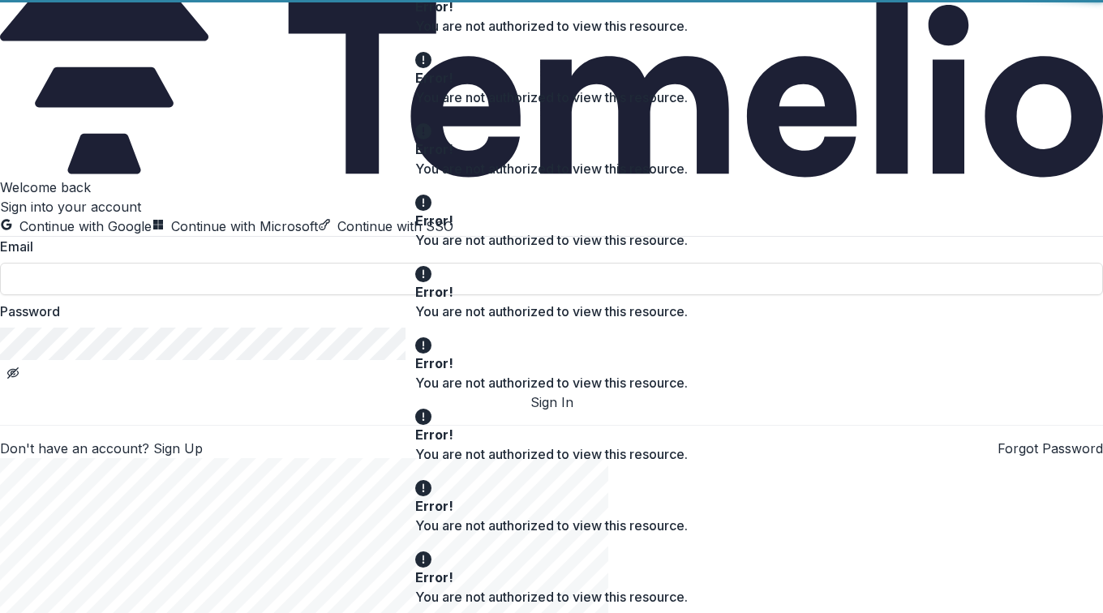
click at [86, 178] on div "Welcome back Sign into your account Continue with Google Continue with Microsof…" at bounding box center [551, 318] width 1103 height 281
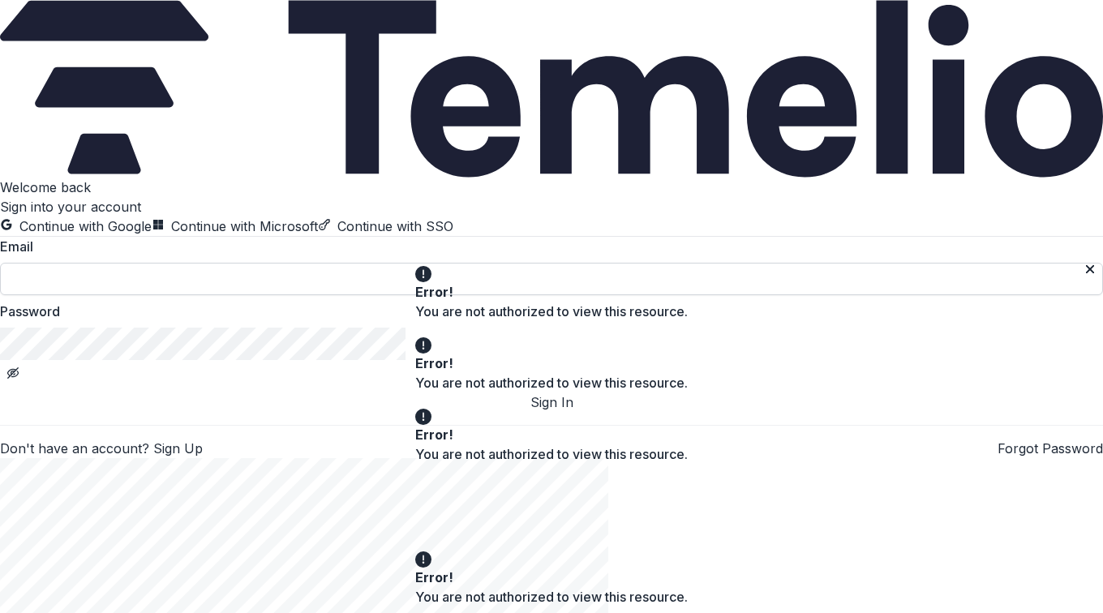
click at [166, 295] on input at bounding box center [551, 279] width 1103 height 32
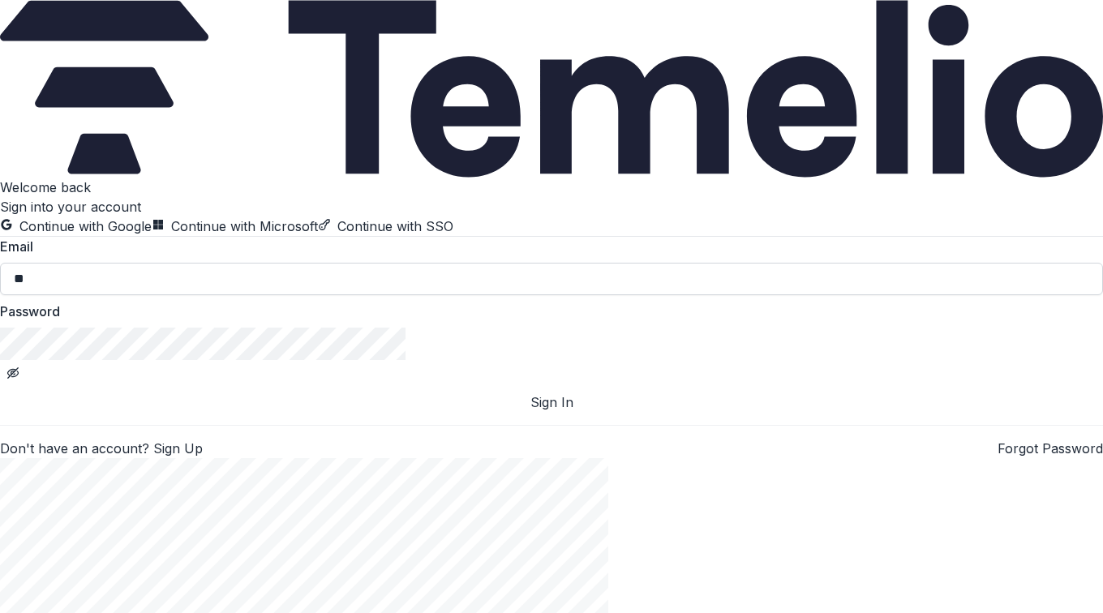
type input "**********"
click at [259, 412] on button "Sign In" at bounding box center [551, 401] width 1103 height 19
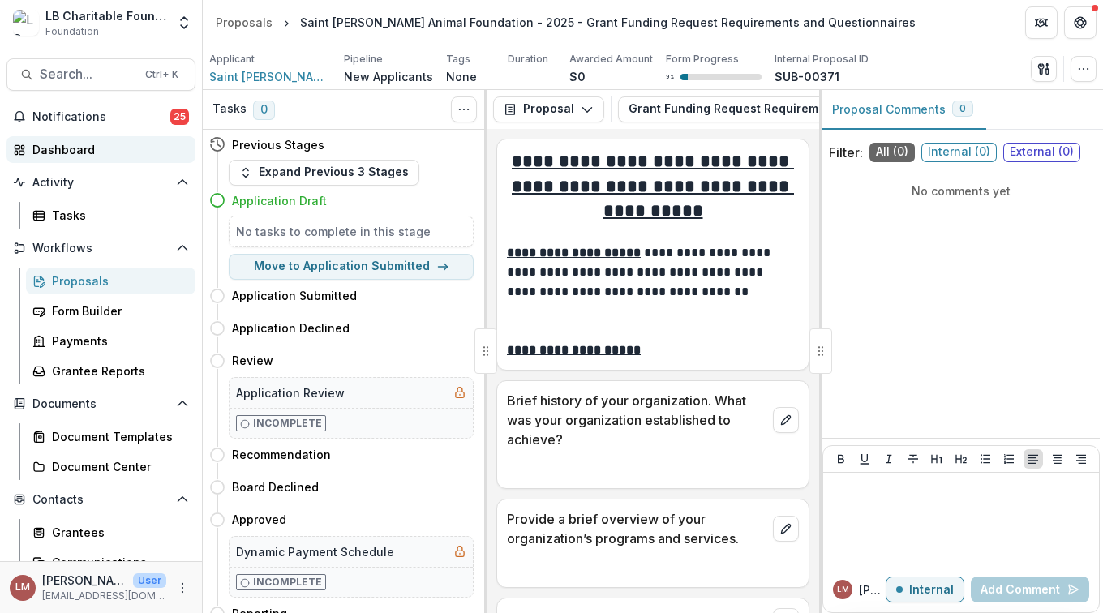
click at [73, 151] on div "Dashboard" at bounding box center [107, 149] width 150 height 17
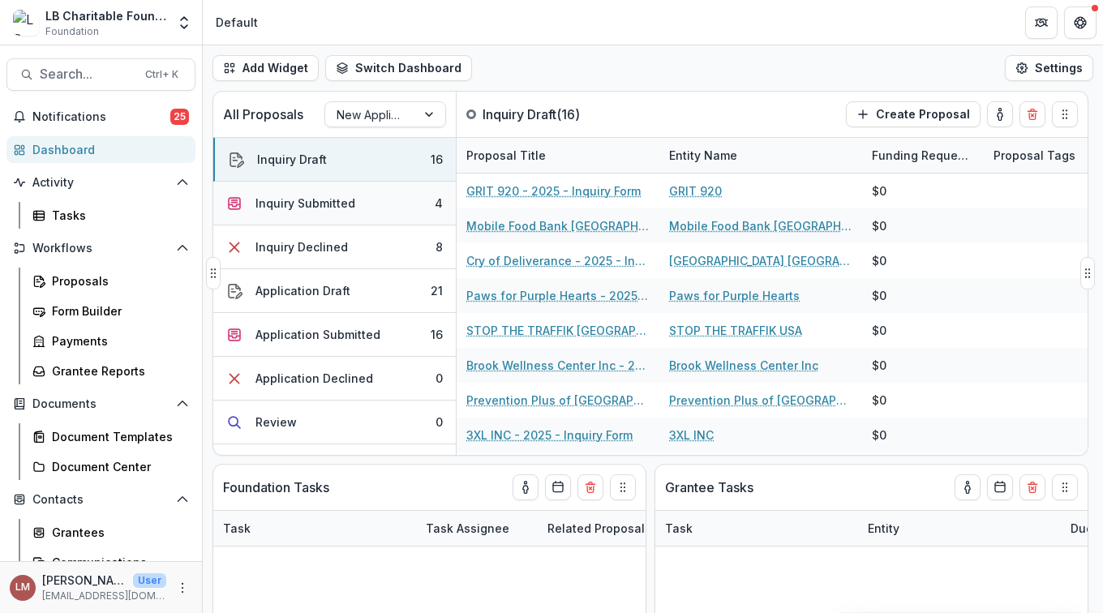
click at [306, 202] on div "Inquiry Submitted" at bounding box center [305, 203] width 100 height 17
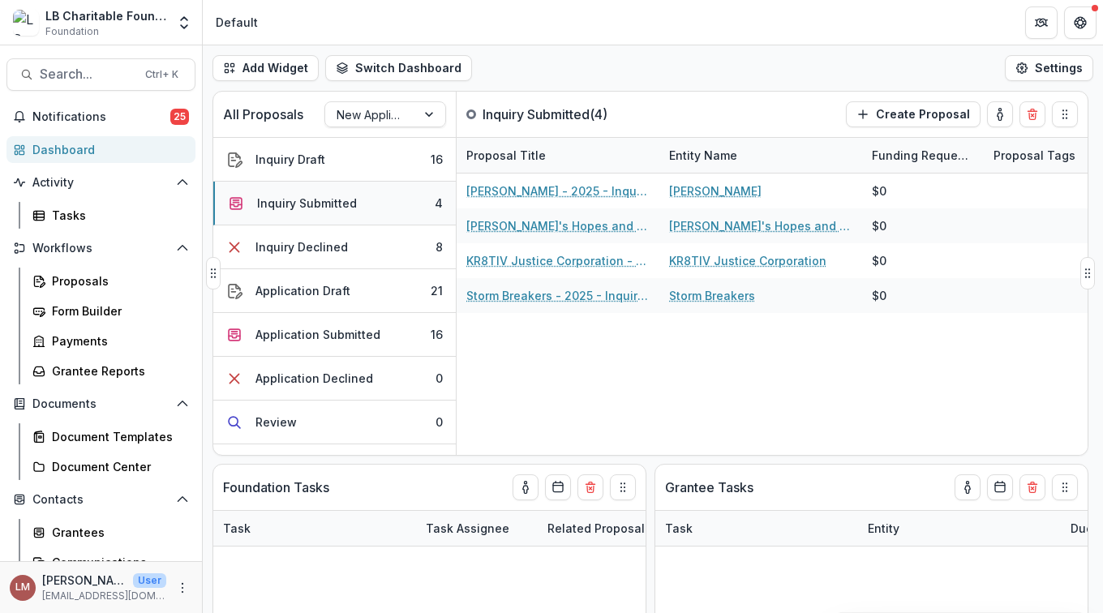
click at [422, 199] on button "Inquiry Submitted 4" at bounding box center [334, 204] width 242 height 44
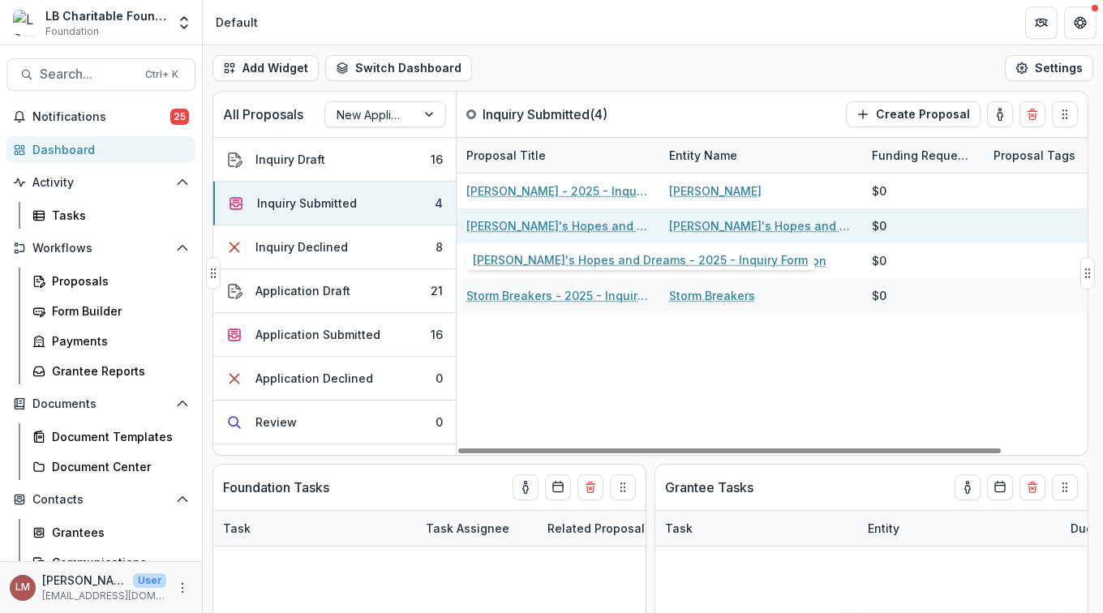
click at [521, 225] on link "Leah's Hopes and Dreams - 2025 - Inquiry Form" at bounding box center [557, 225] width 183 height 17
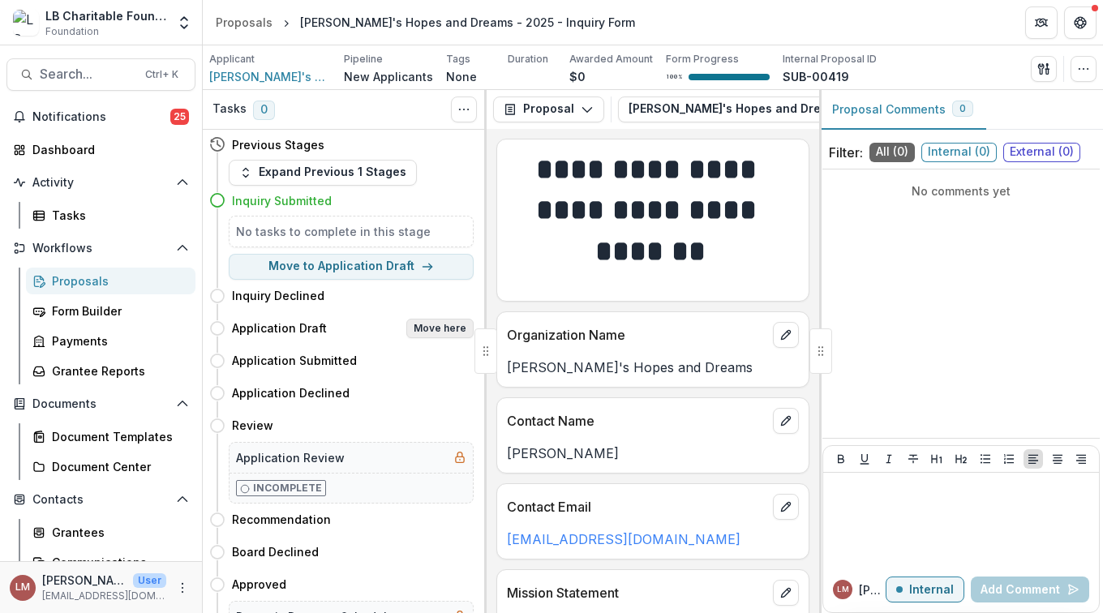
click at [442, 330] on button "Move here" at bounding box center [439, 328] width 67 height 19
select select "**********"
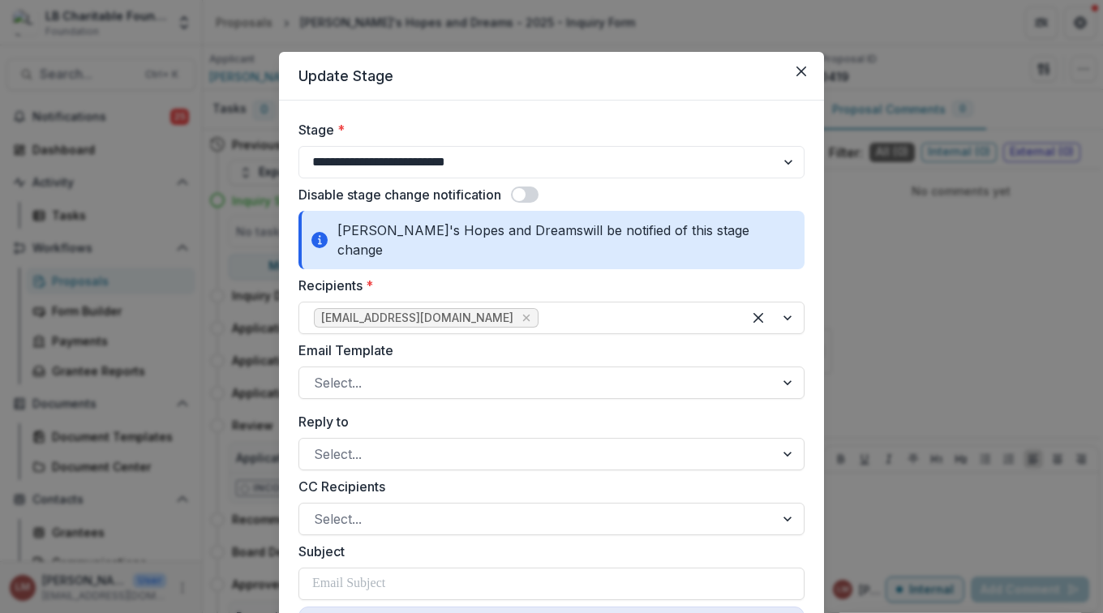
select select "**********"
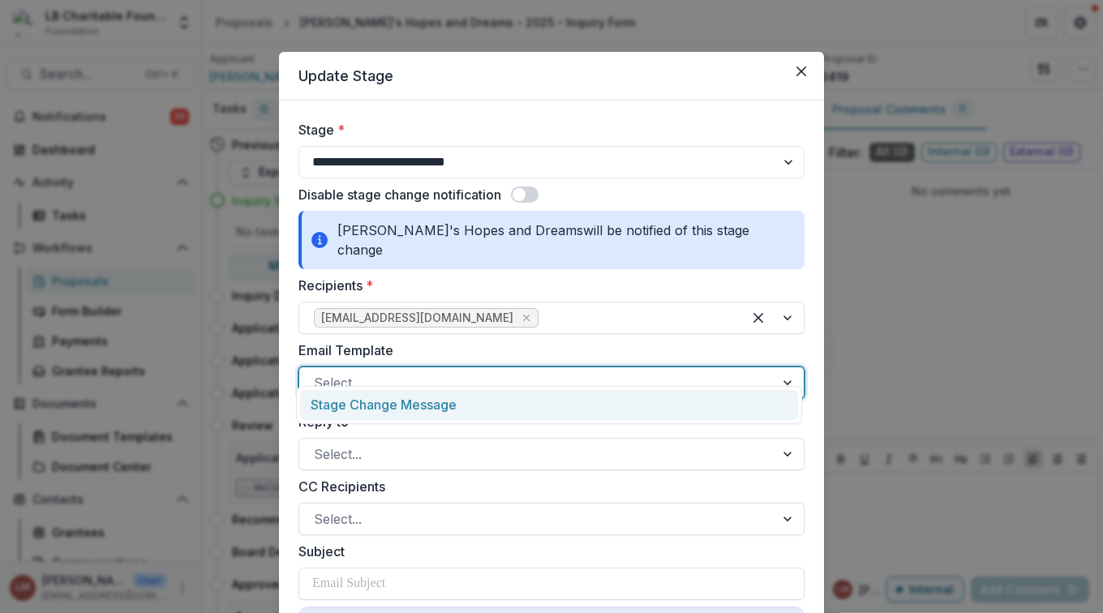
click at [787, 370] on div at bounding box center [788, 382] width 29 height 31
click at [375, 394] on div "Stage Change Message" at bounding box center [549, 405] width 498 height 30
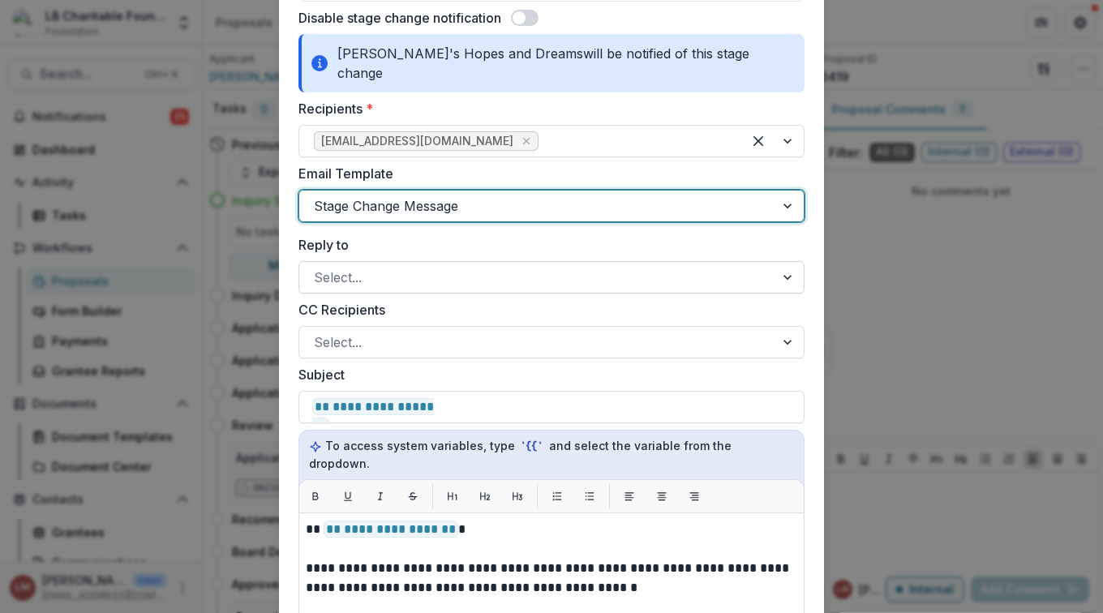
scroll to position [179, 0]
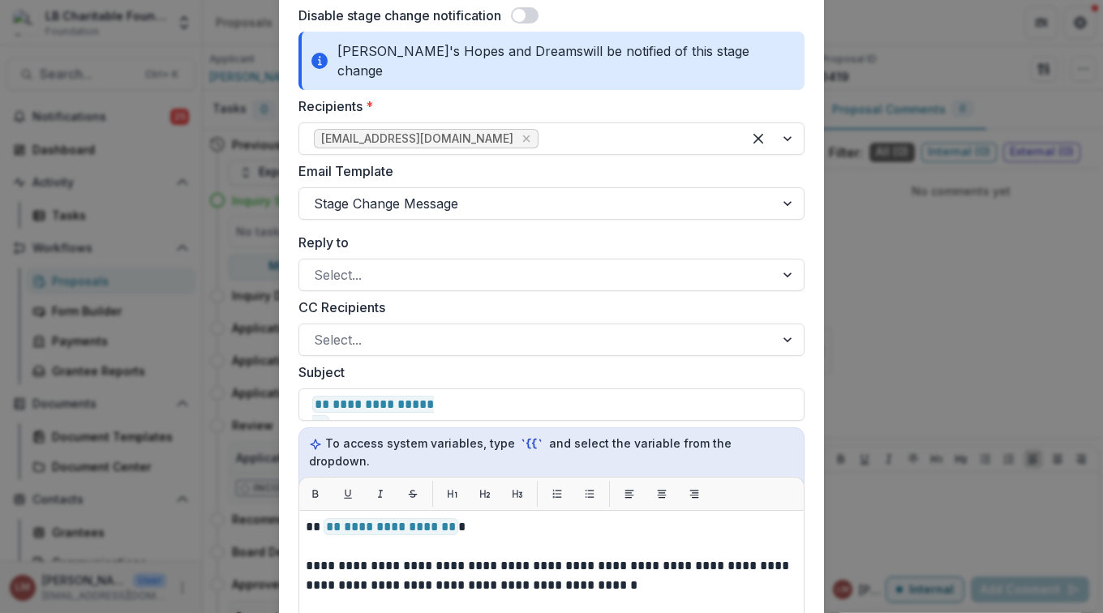
click at [414, 298] on label "CC Recipients" at bounding box center [546, 307] width 496 height 19
click at [318, 330] on input "CC Recipients" at bounding box center [316, 339] width 4 height 19
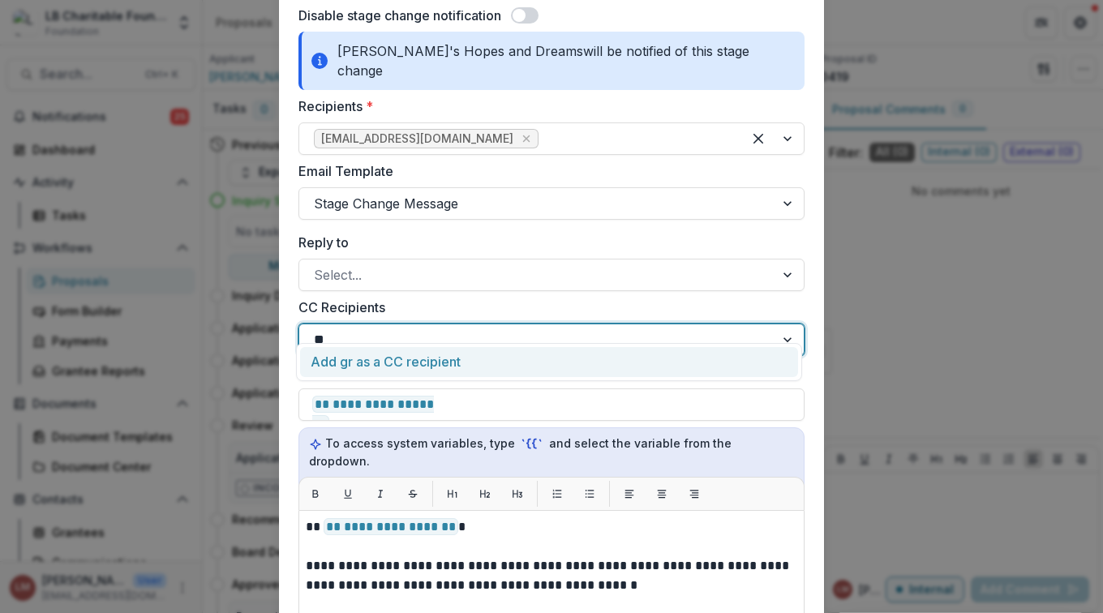
type input "**"
type input "*"
type input "*******"
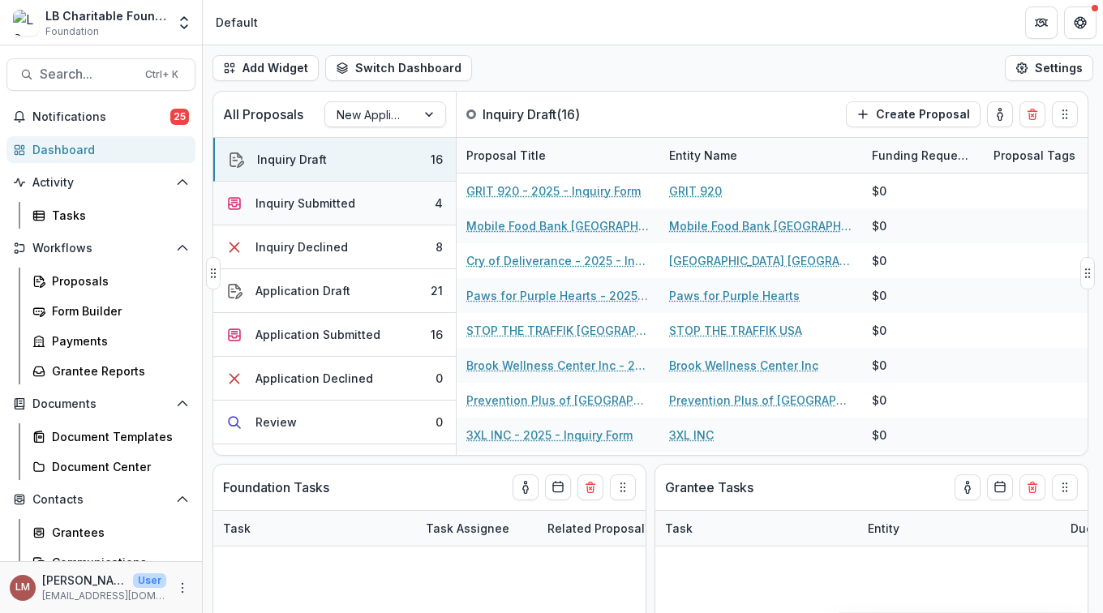
click at [328, 202] on div "Inquiry Submitted" at bounding box center [305, 203] width 100 height 17
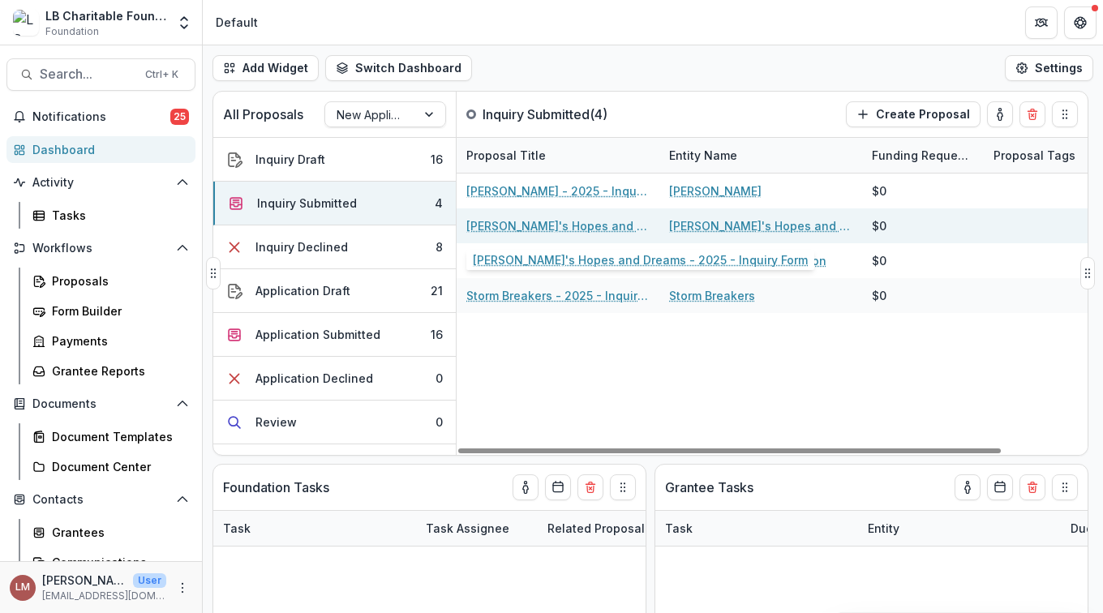
click at [555, 225] on link "Leah's Hopes and Dreams - 2025 - Inquiry Form" at bounding box center [557, 225] width 183 height 17
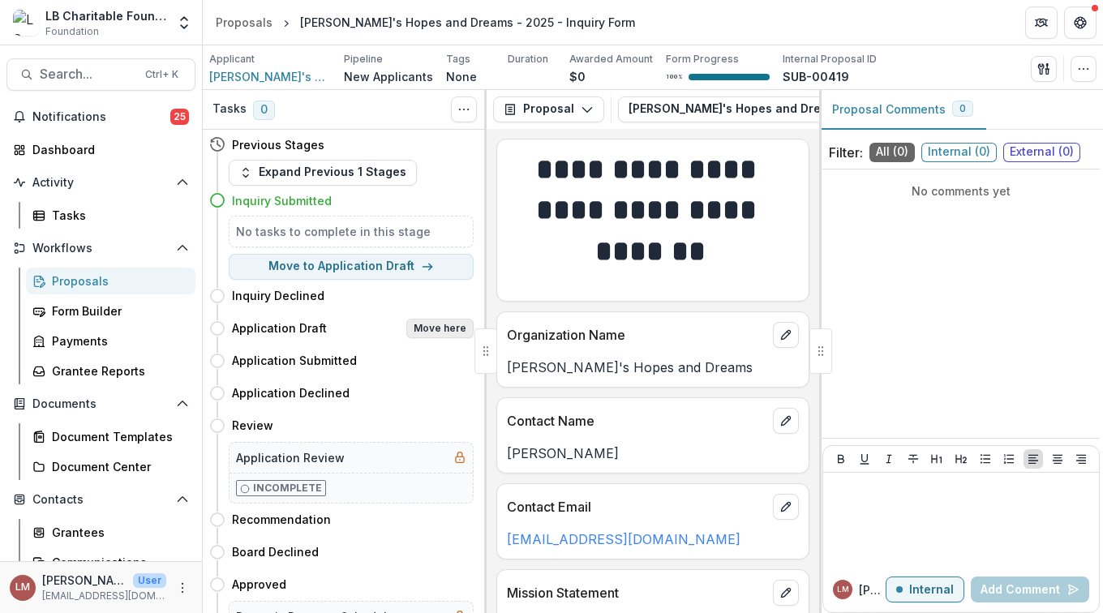
click at [435, 330] on button "Move here" at bounding box center [439, 328] width 67 height 19
select select "**********"
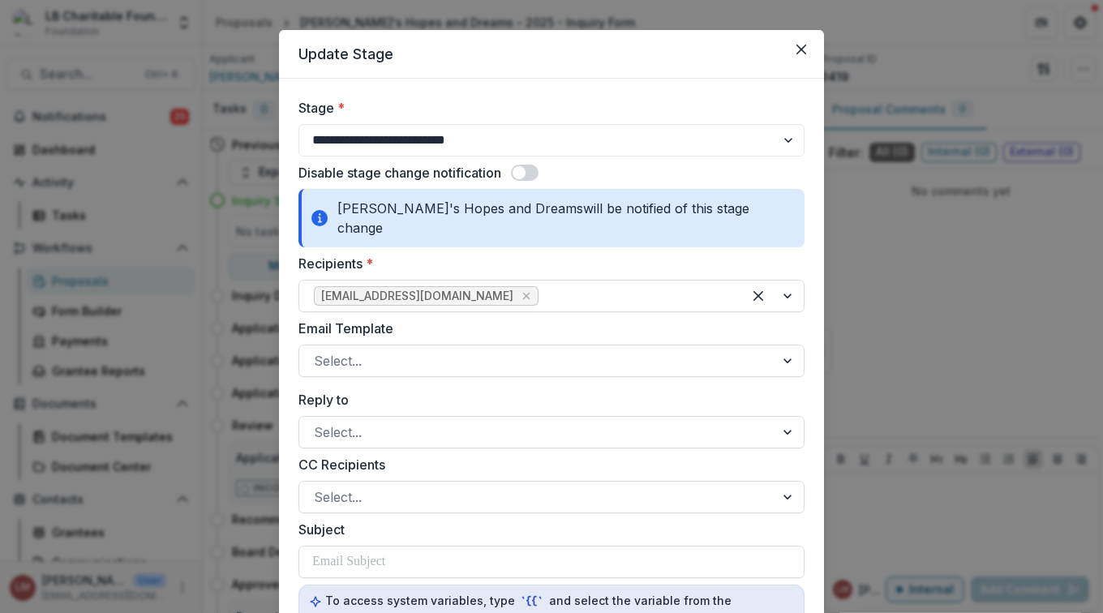
scroll to position [43, 0]
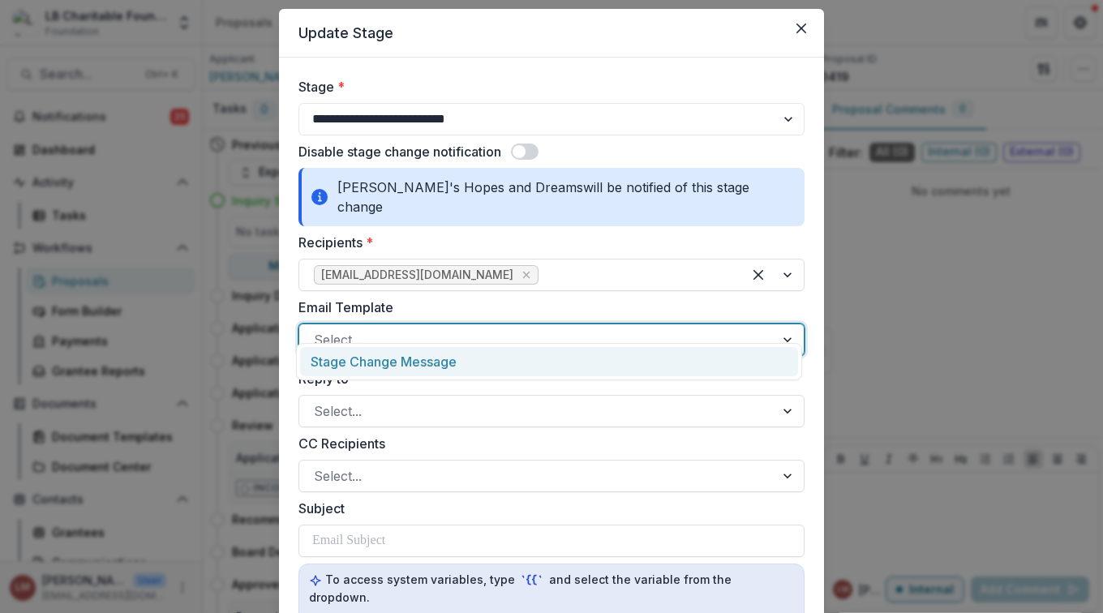
click at [784, 324] on div at bounding box center [788, 339] width 29 height 31
click at [414, 357] on div "Stage Change Message" at bounding box center [549, 362] width 498 height 30
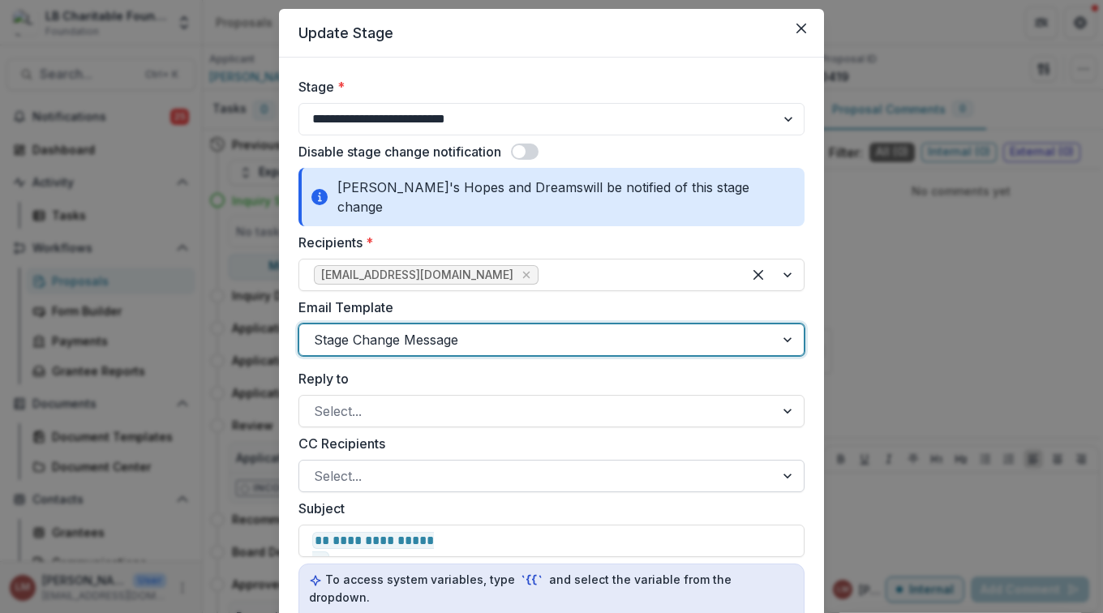
drag, startPoint x: 382, startPoint y: 449, endPoint x: 392, endPoint y: 451, distance: 10.7
click at [382, 465] on div at bounding box center [537, 476] width 446 height 23
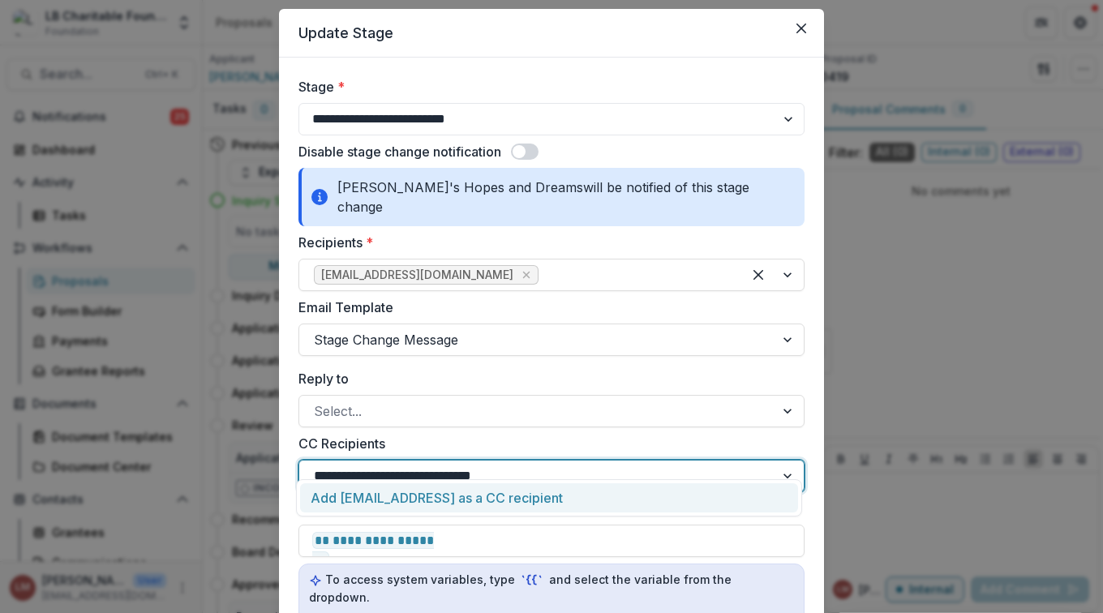
type input "**********"
click at [440, 499] on div "Add grants@lbcharitablefoundation.org as a CC recipient" at bounding box center [549, 498] width 498 height 30
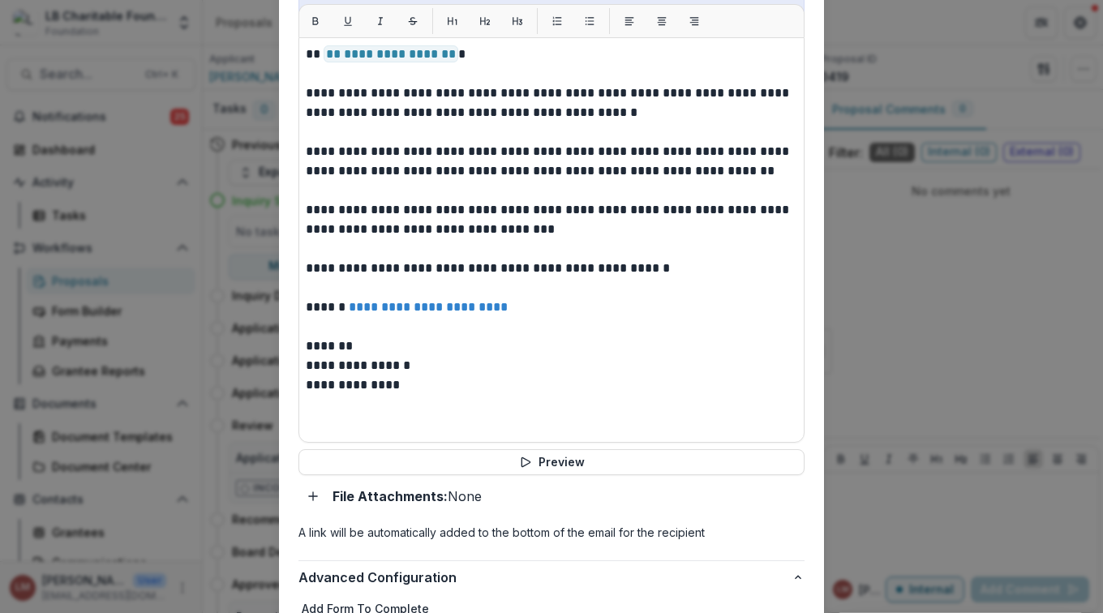
scroll to position [661, 0]
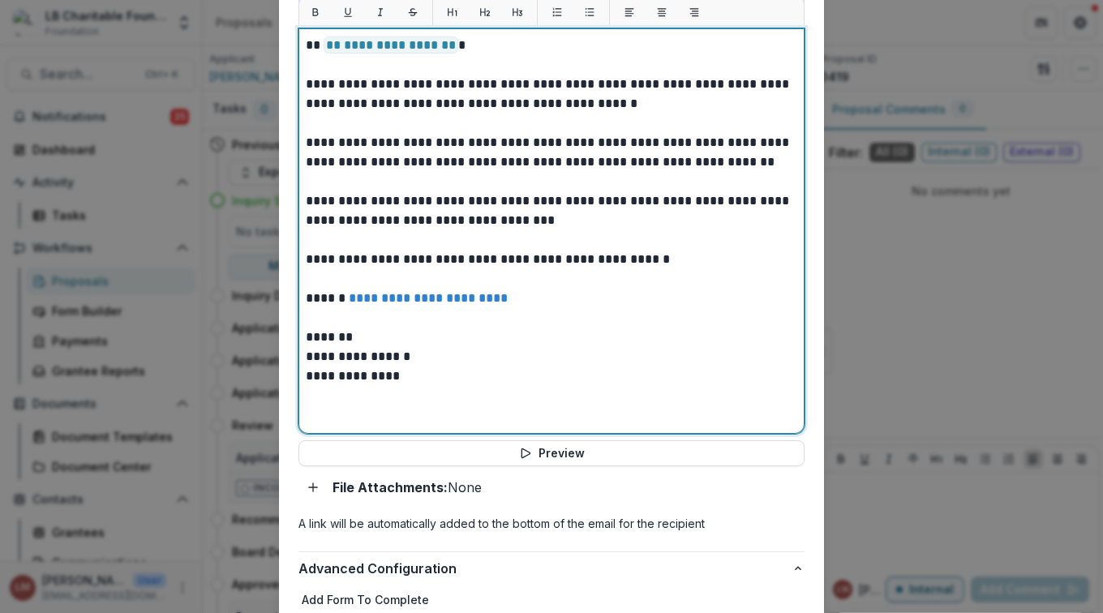
click at [378, 328] on p "*******" at bounding box center [551, 337] width 491 height 19
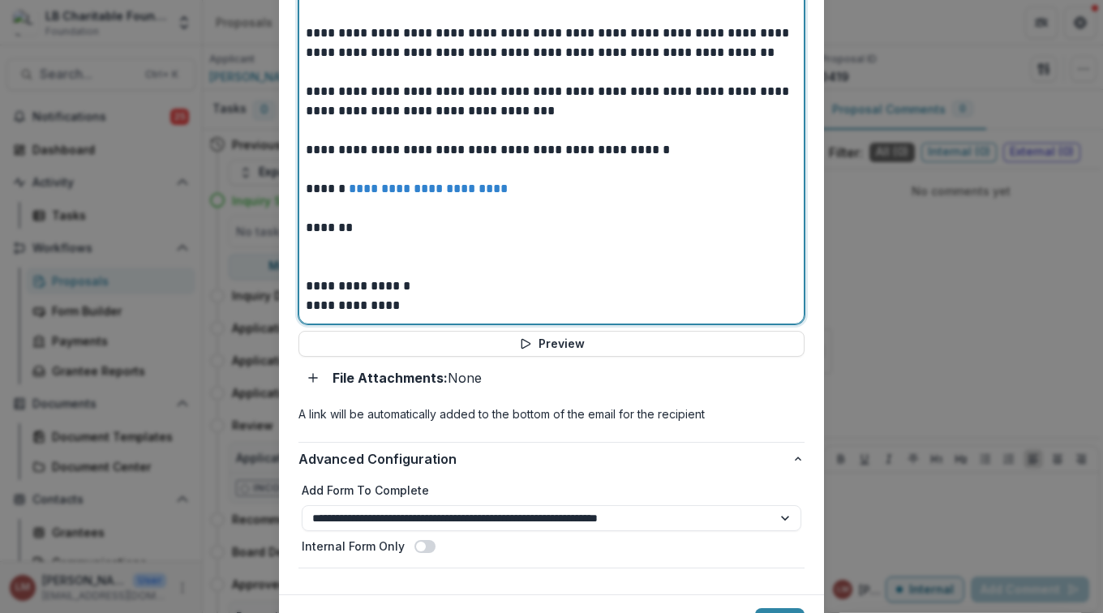
scroll to position [819, 0]
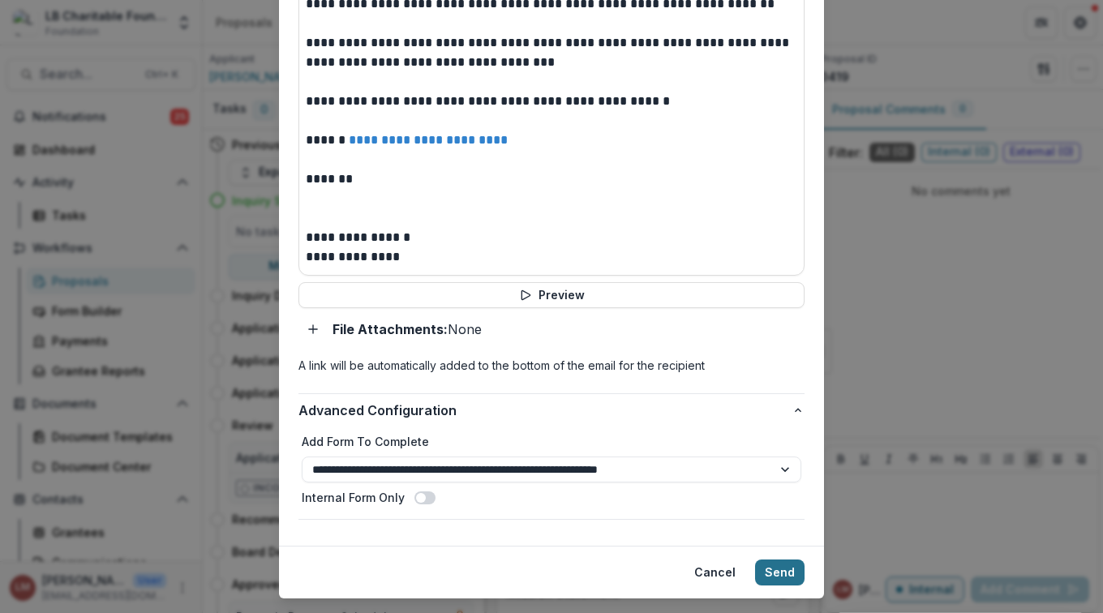
click at [786, 560] on button "Send" at bounding box center [779, 573] width 49 height 26
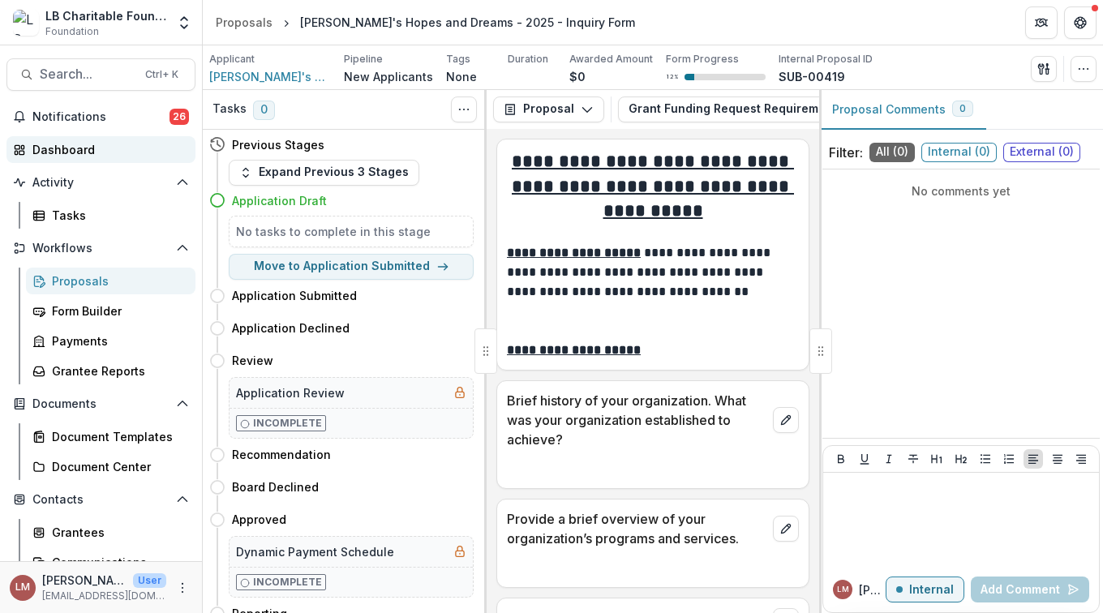
click at [76, 148] on div "Dashboard" at bounding box center [107, 149] width 150 height 17
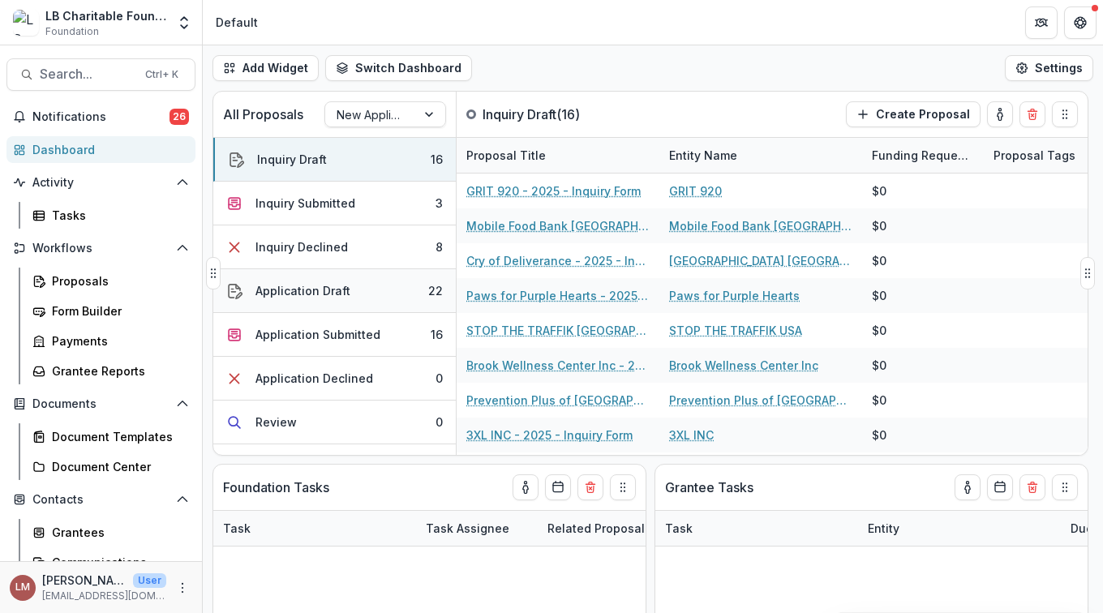
click at [337, 292] on div "Application Draft" at bounding box center [302, 290] width 95 height 17
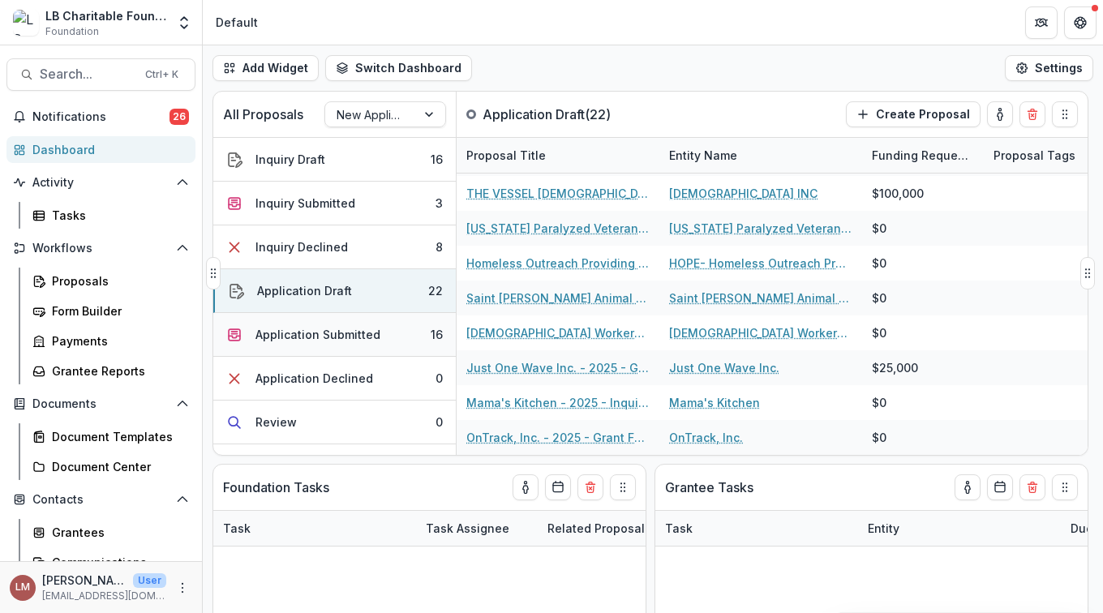
click at [359, 334] on div "Application Submitted" at bounding box center [317, 334] width 125 height 17
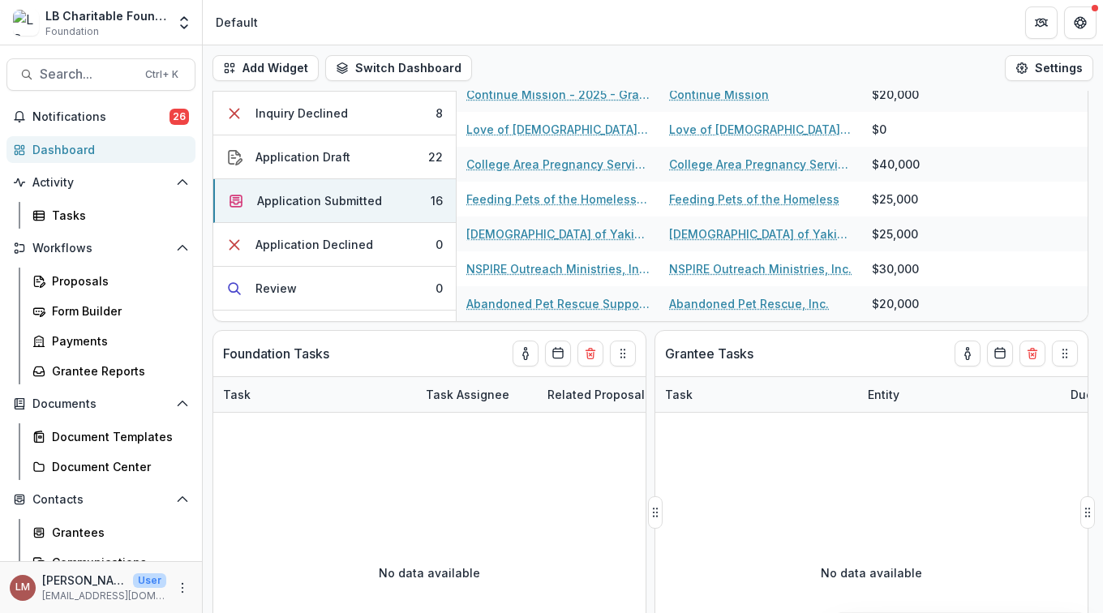
scroll to position [62, 0]
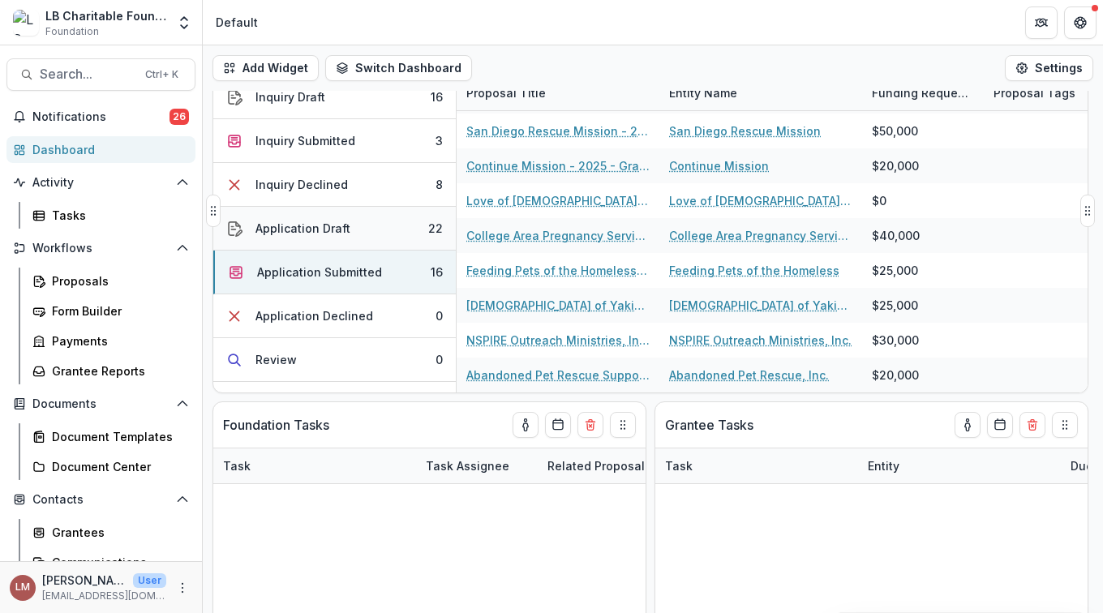
click at [339, 229] on div "Application Draft" at bounding box center [302, 228] width 95 height 17
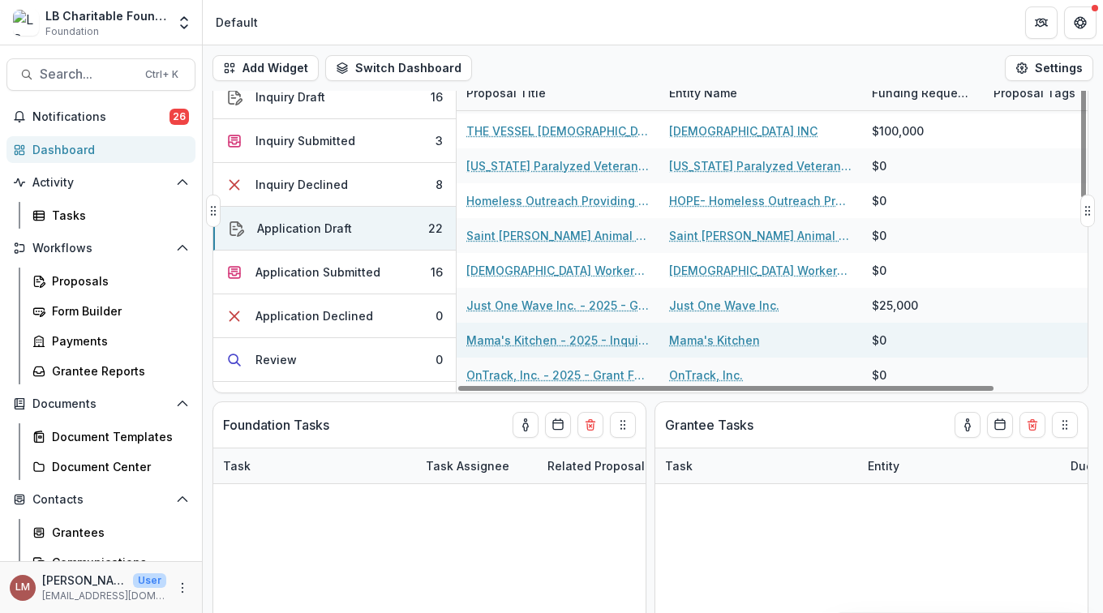
scroll to position [64, 0]
click at [534, 337] on link "Mama's Kitchen - 2025 - Inquiry Form" at bounding box center [557, 338] width 183 height 17
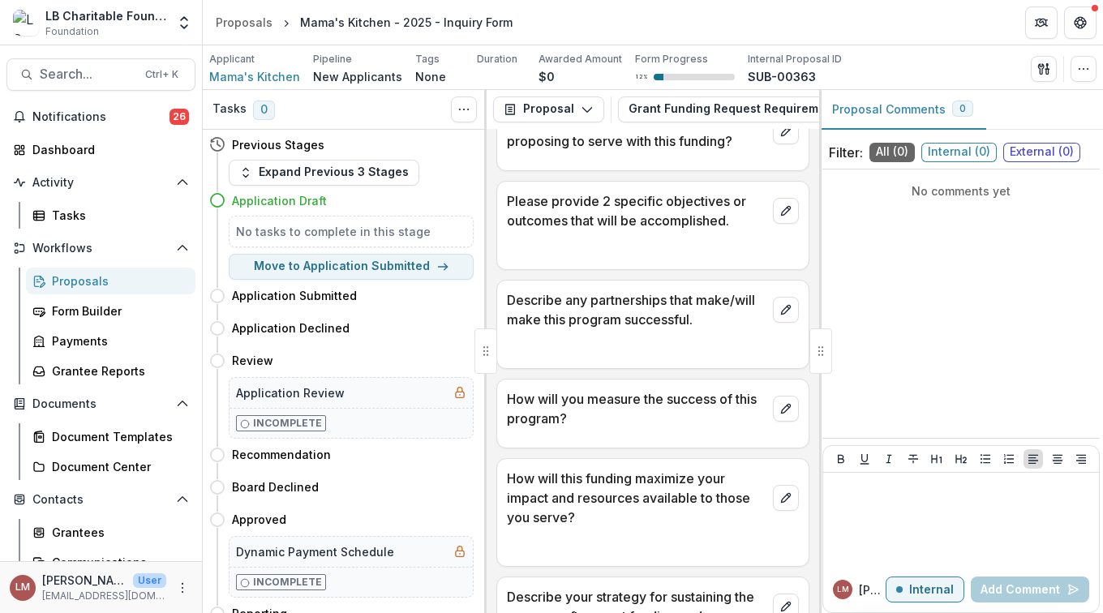
scroll to position [1820, 0]
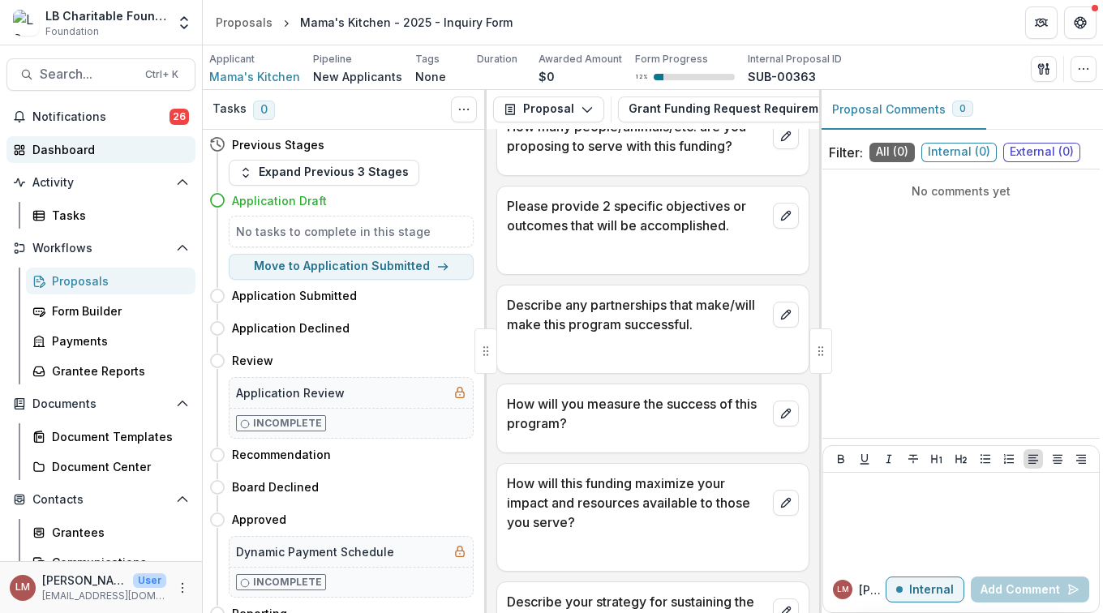
click at [69, 149] on div "Dashboard" at bounding box center [107, 149] width 150 height 17
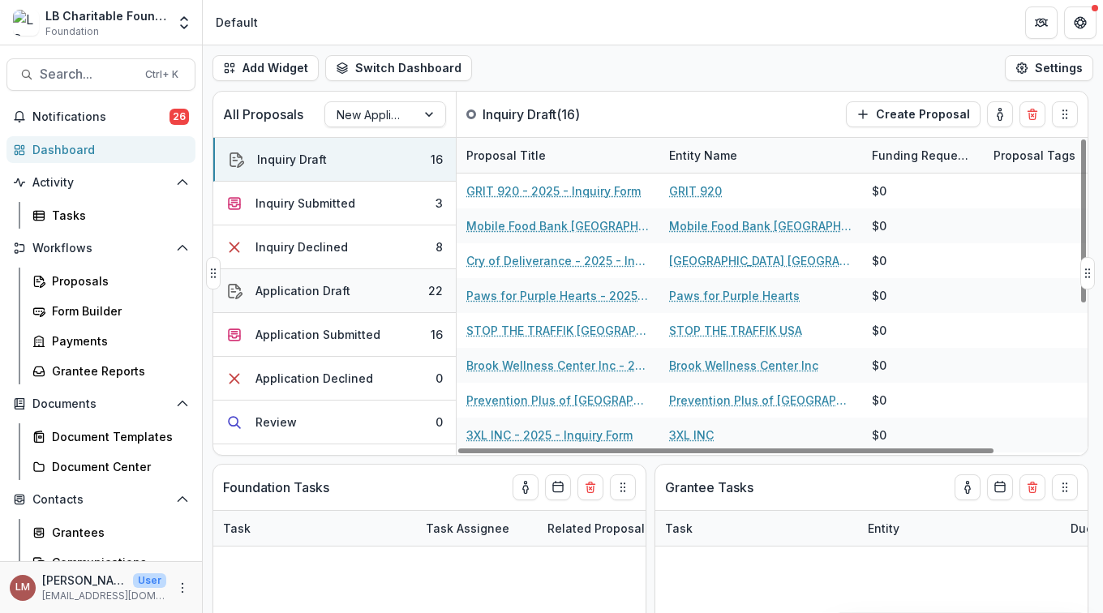
click at [348, 288] on button "Application Draft 22" at bounding box center [334, 291] width 242 height 44
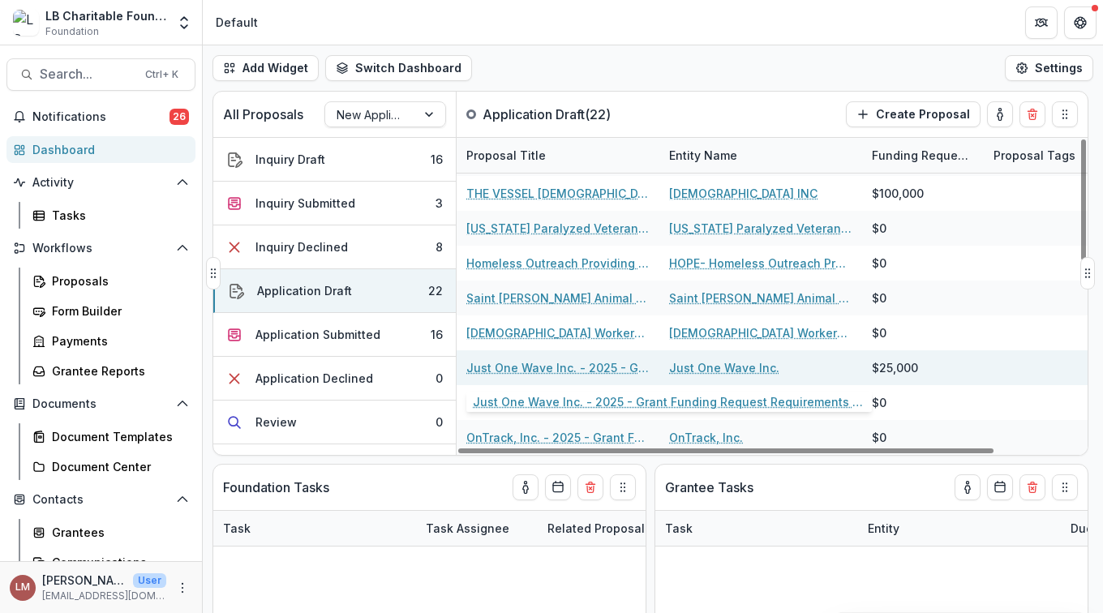
click at [513, 367] on link "Just One Wave Inc. - 2025 - Grant Funding Request Requirements and Questionnair…" at bounding box center [557, 367] width 183 height 17
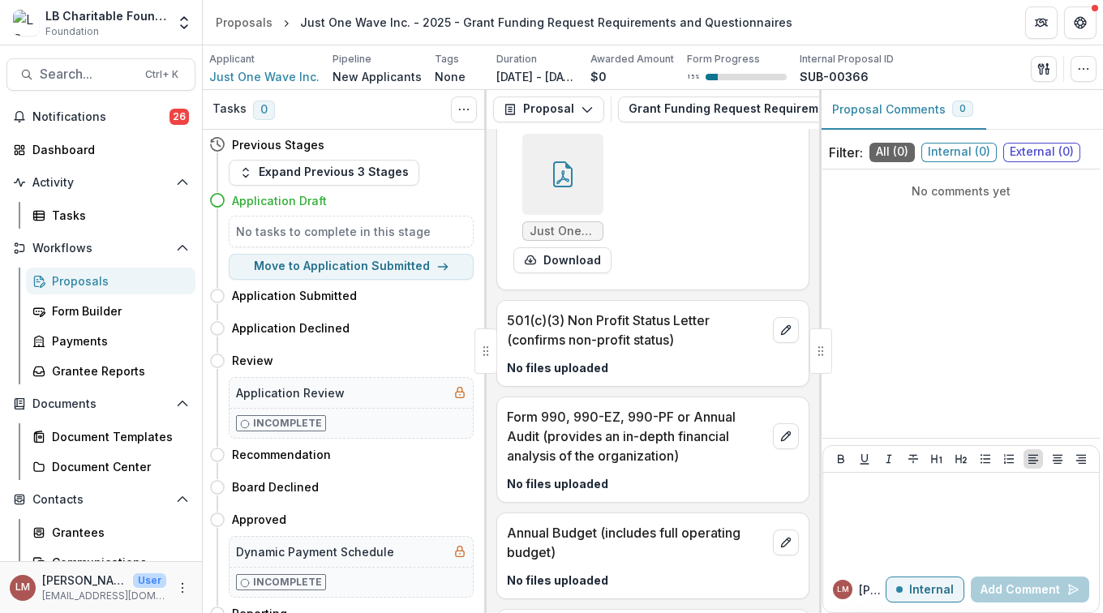
scroll to position [3704, 0]
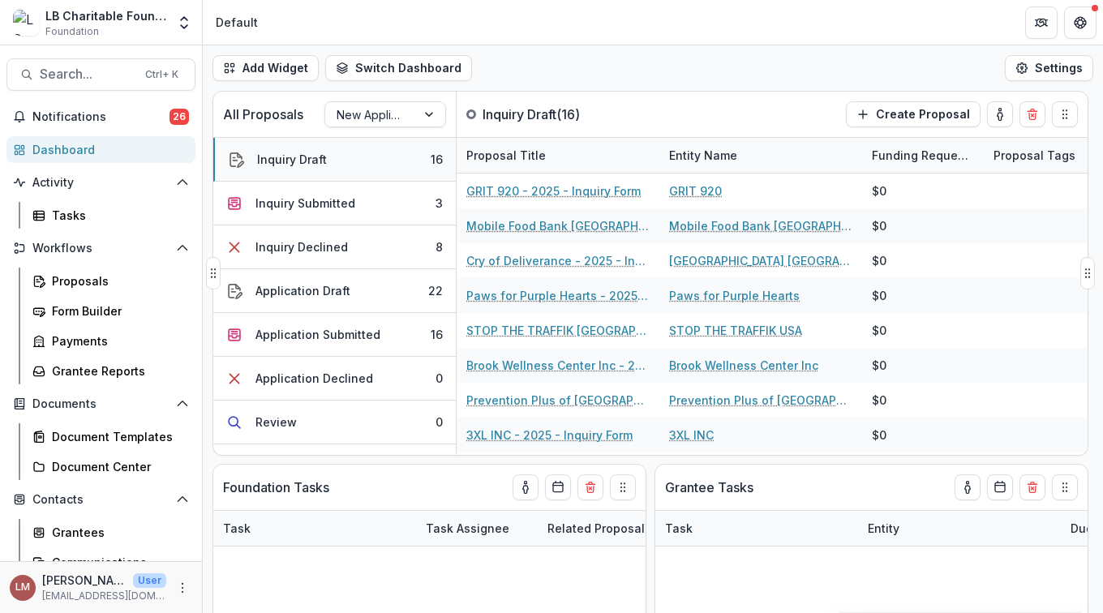
click at [410, 161] on button "Inquiry Draft 16" at bounding box center [334, 160] width 242 height 44
click at [318, 152] on div "Inquiry Draft" at bounding box center [292, 159] width 70 height 17
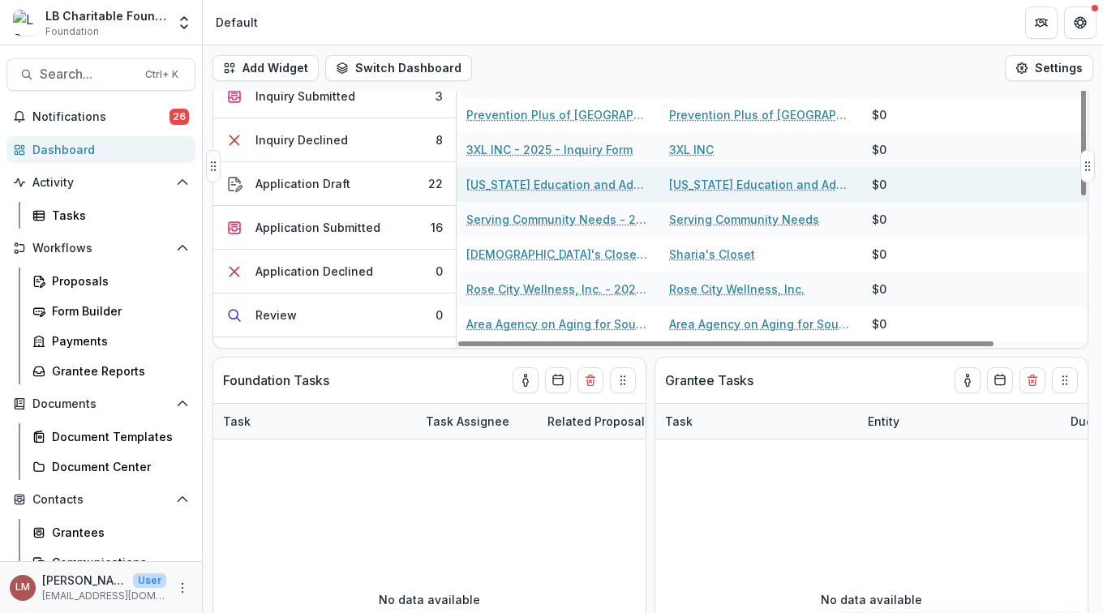
scroll to position [277, 0]
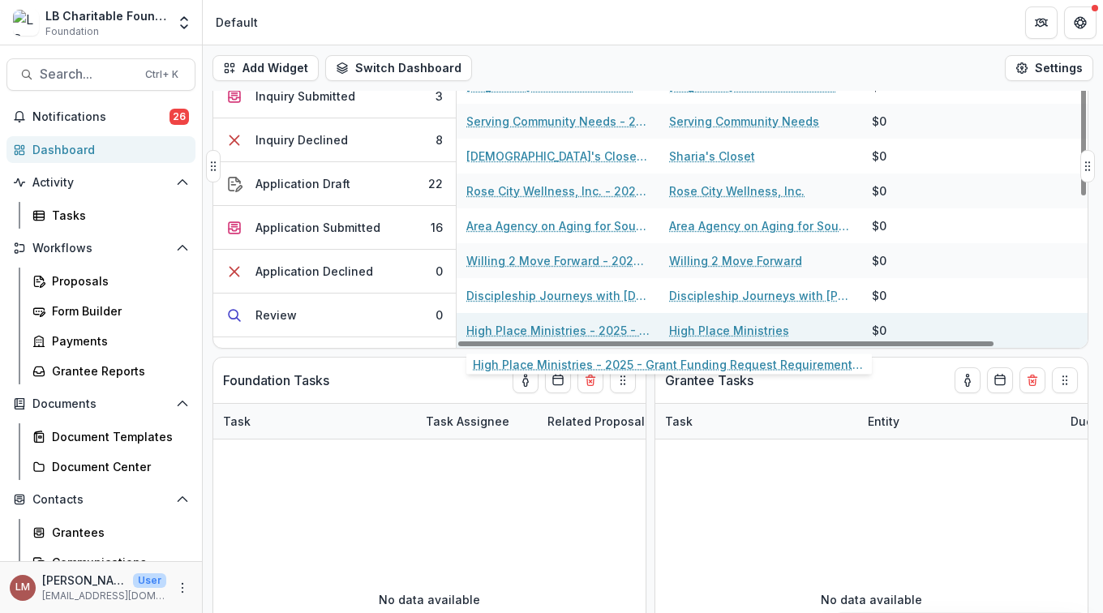
click at [536, 329] on link "High Place Ministries - 2025 - Grant Funding Request Requirements and Questionn…" at bounding box center [557, 330] width 183 height 17
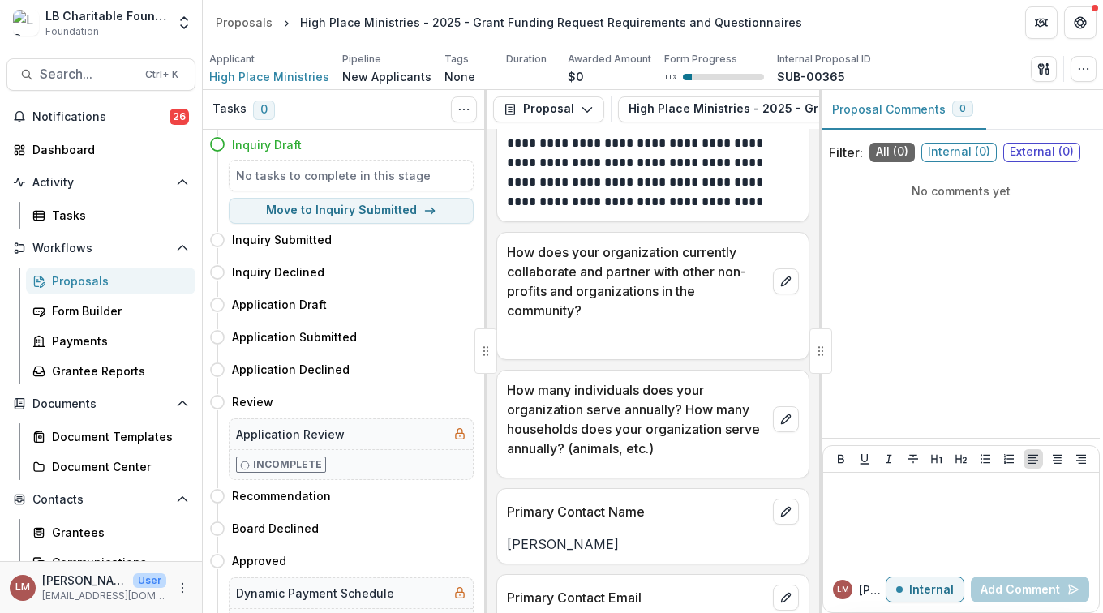
scroll to position [640, 0]
